Goal: Information Seeking & Learning: Find specific fact

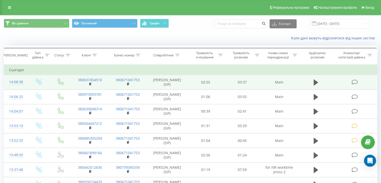
click at [355, 81] on icon at bounding box center [355, 81] width 6 height 5
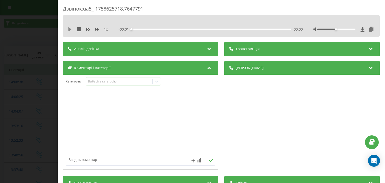
click at [71, 30] on icon at bounding box center [69, 29] width 3 height 4
click at [132, 83] on div "Виберіть категорію" at bounding box center [119, 81] width 63 height 4
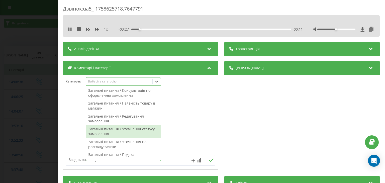
click at [147, 130] on div "Загальні питання / Уточнення статусу замовлення" at bounding box center [123, 131] width 75 height 13
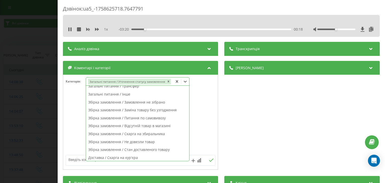
scroll to position [50, 0]
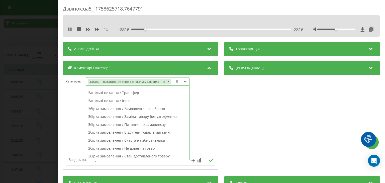
click at [161, 110] on div "Збірка замовлення / Замовлення не зібрано" at bounding box center [137, 109] width 103 height 8
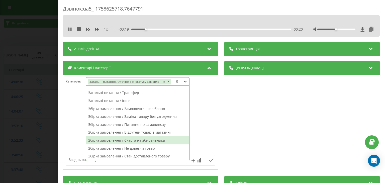
scroll to position [45, 0]
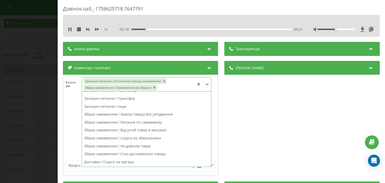
click at [75, 166] on textarea at bounding box center [125, 165] width 119 height 9
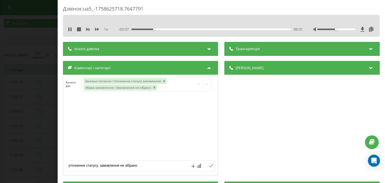
type textarea "уточнення статусу, замовлення не зібрано"
click at [211, 164] on button at bounding box center [212, 166] width 8 height 4
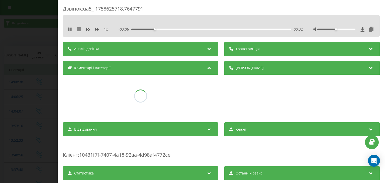
click at [78, 28] on icon at bounding box center [79, 29] width 4 height 4
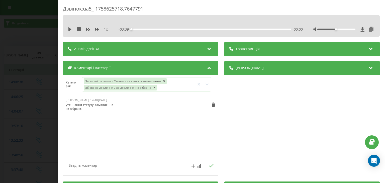
click at [45, 34] on div "Дзвінок : ua5_-1758625718.7647791 1 x - 03:39 00:00 00:00 Транскрипція Для AI-а…" at bounding box center [192, 91] width 385 height 183
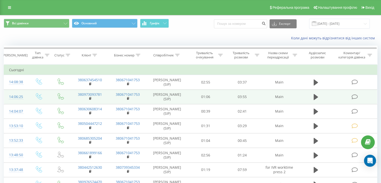
click at [356, 95] on icon at bounding box center [355, 96] width 6 height 5
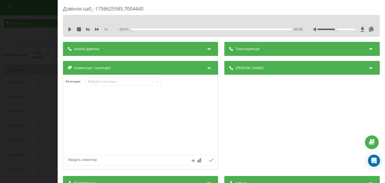
click at [70, 33] on div "1 x - 00:01 00:00 00:00" at bounding box center [221, 26] width 317 height 22
click at [69, 30] on icon at bounding box center [69, 29] width 3 height 4
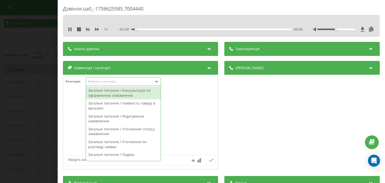
click at [112, 84] on div "Виберіть категорію" at bounding box center [119, 81] width 66 height 5
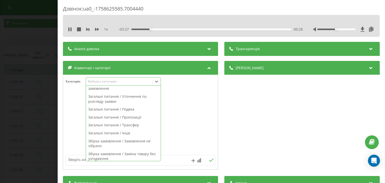
scroll to position [48, 0]
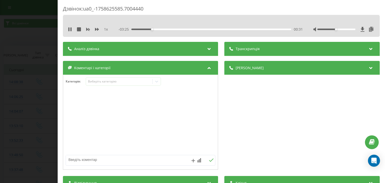
drag, startPoint x: 77, startPoint y: 30, endPoint x: 128, endPoint y: 22, distance: 51.5
click at [77, 30] on icon at bounding box center [79, 29] width 4 height 4
click at [69, 31] on icon at bounding box center [69, 29] width 3 height 4
click at [127, 80] on div "Виберіть категорію" at bounding box center [119, 81] width 63 height 4
click at [78, 30] on icon at bounding box center [79, 29] width 4 height 4
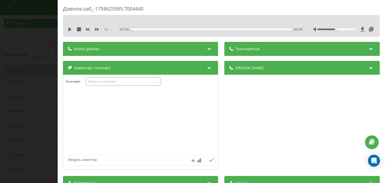
click at [108, 81] on div "Виберіть категорію" at bounding box center [119, 81] width 63 height 4
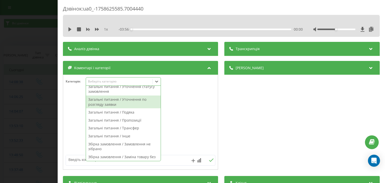
scroll to position [50, 0]
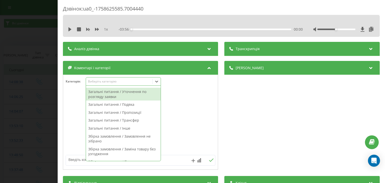
click at [142, 98] on div "Загальні питання / Уточнення по розгляду заявки" at bounding box center [123, 94] width 75 height 13
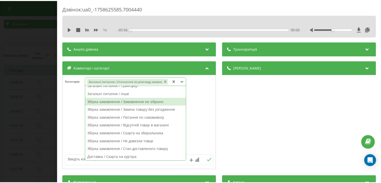
scroll to position [65, 0]
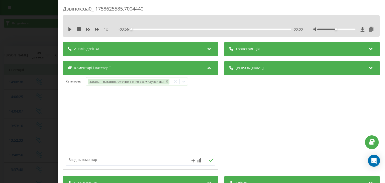
click at [118, 162] on textarea at bounding box center [125, 159] width 119 height 9
type textarea "уточнення"
click at [211, 159] on icon at bounding box center [211, 160] width 5 height 4
click at [41, 39] on div "Дзвінок : ua0_-1758625585.7004440 1 x - 03:56 00:00 00:00 Транскрипція Для AI-а…" at bounding box center [192, 91] width 385 height 183
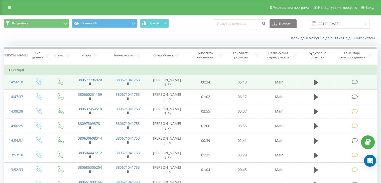
click at [355, 82] on icon at bounding box center [355, 81] width 6 height 5
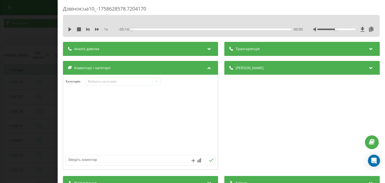
drag, startPoint x: 45, startPoint y: 32, endPoint x: 24, endPoint y: 6, distance: 33.1
click at [43, 31] on div "Дзвінок : ua10_-1758628578.7204170 1 x - 05:14 00:00 00:00 Транскрипція Для AI-…" at bounding box center [192, 91] width 385 height 183
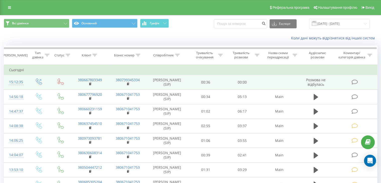
click at [354, 83] on icon at bounding box center [355, 81] width 6 height 5
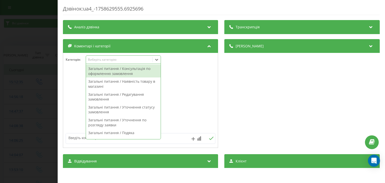
click at [128, 62] on div "Виберіть категорію" at bounding box center [119, 59] width 66 height 5
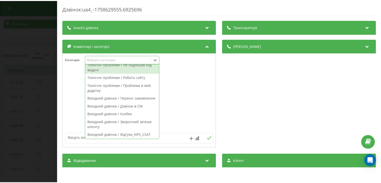
scroll to position [350, 0]
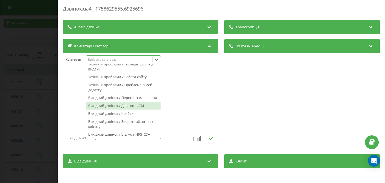
click at [178, 98] on div at bounding box center [140, 100] width 155 height 60
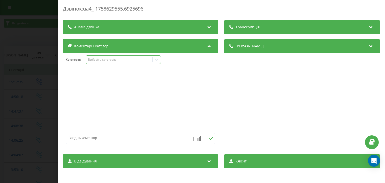
click at [135, 59] on div "Виберіть категорію" at bounding box center [119, 60] width 63 height 4
click at [90, 28] on span "Аналіз дзвінка" at bounding box center [86, 27] width 25 height 5
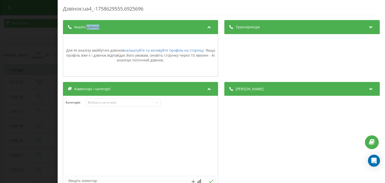
click at [90, 28] on span "Аналіз дзвінка" at bounding box center [86, 27] width 25 height 5
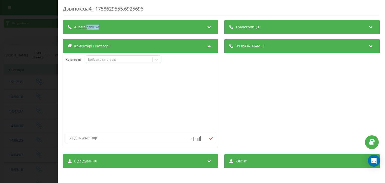
click at [38, 40] on div "Дзвінок : ua4_-1758629555.6925696 Транскрипція Для AI-аналізу майбутніх дзвінкі…" at bounding box center [192, 91] width 385 height 183
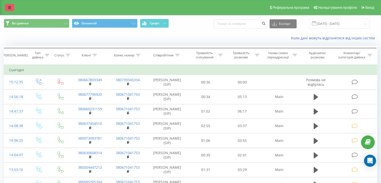
click at [10, 10] on link at bounding box center [9, 7] width 9 height 7
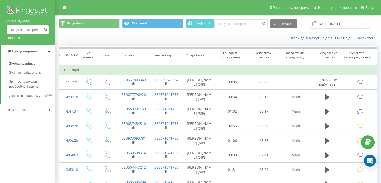
click at [31, 30] on input at bounding box center [27, 29] width 43 height 9
click at [240, 24] on input at bounding box center [241, 23] width 53 height 9
paste input "380667803349"
type input "380667803349"
click at [267, 24] on icon "submit" at bounding box center [264, 22] width 4 height 3
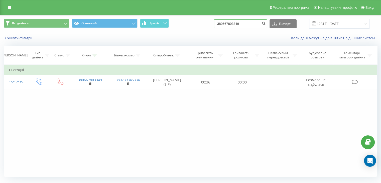
click at [255, 21] on input "380667803349" at bounding box center [240, 23] width 53 height 9
drag, startPoint x: 238, startPoint y: 24, endPoint x: 219, endPoint y: 24, distance: 18.8
click at [219, 24] on div "Всі дзвінки Основний Графік 380667803349 Експорт .csv .xls .xlsx [DATE] - [DATE]" at bounding box center [191, 24] width 374 height 10
paste input "[PHONE_NUMBER]"
type input "[PHONE_NUMBER]"
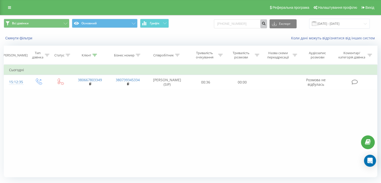
click at [266, 23] on icon "submit" at bounding box center [264, 22] width 4 height 3
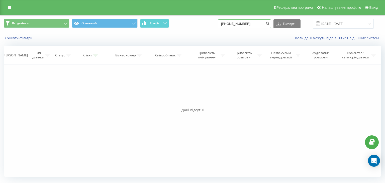
click at [231, 25] on input "[PHONE_NUMBER]" at bounding box center [244, 23] width 53 height 9
click at [230, 25] on input "+380689709181" at bounding box center [244, 23] width 53 height 9
type input "380689709181"
click at [270, 24] on icon "submit" at bounding box center [268, 22] width 4 height 3
